Goal: Task Accomplishment & Management: Use online tool/utility

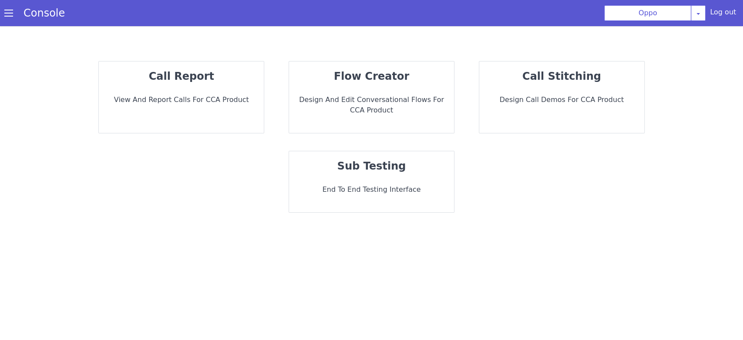
click at [202, 92] on div "call report View and report calls for CCA Product" at bounding box center [181, 96] width 165 height 71
